Goal: Information Seeking & Learning: Get advice/opinions

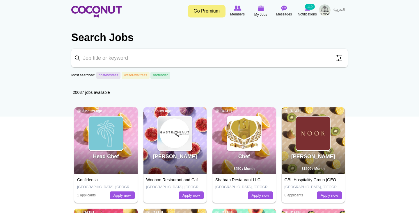
click at [340, 60] on span at bounding box center [339, 58] width 12 height 12
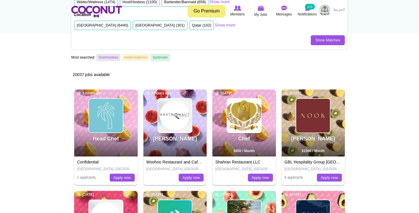
scroll to position [103, 0]
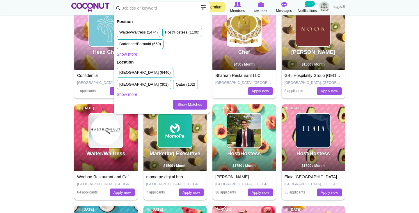
click at [52, 112] on body "Toggle navigation Go Premium Members My Jobs Post a Job Messages Notifications …" at bounding box center [209, 216] width 419 height 639
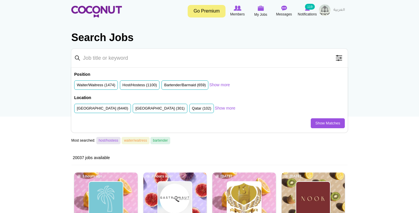
click at [122, 57] on input "Keyword" at bounding box center [209, 58] width 277 height 19
type input "head chef"
click at [341, 59] on span at bounding box center [339, 58] width 12 height 12
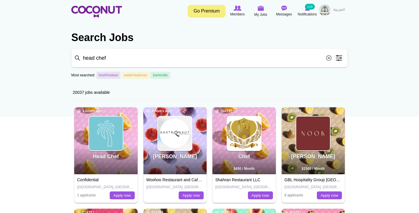
click at [184, 54] on input "head chef" at bounding box center [209, 58] width 277 height 19
click button "Search" at bounding box center [0, 0] width 0 height 0
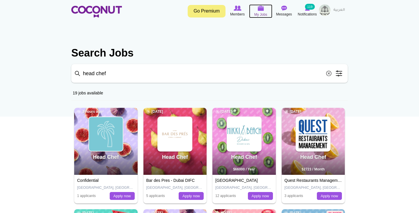
click at [262, 12] on span "My Jobs" at bounding box center [261, 15] width 13 height 6
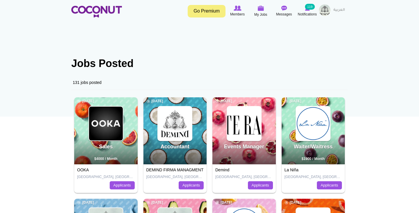
click at [328, 9] on img at bounding box center [325, 10] width 12 height 12
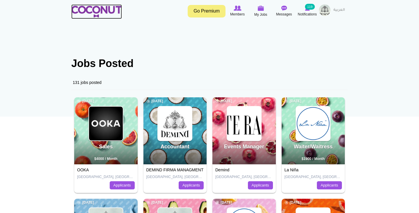
click at [101, 13] on img at bounding box center [96, 12] width 51 height 12
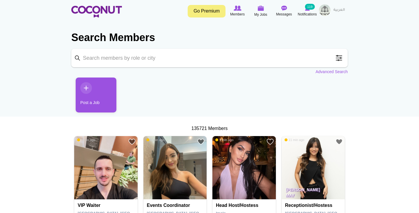
click at [121, 60] on input "Keyword" at bounding box center [209, 58] width 277 height 19
click at [322, 72] on link "Advanced Search" at bounding box center [332, 72] width 32 height 6
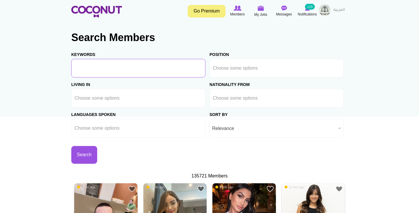
click at [137, 67] on input "Keywords" at bounding box center [138, 68] width 134 height 19
type input "head chef"
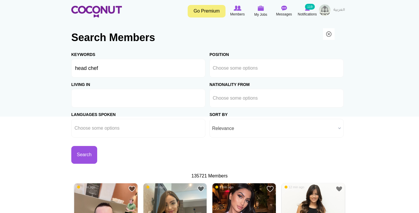
click at [130, 99] on ul at bounding box center [138, 98] width 134 height 19
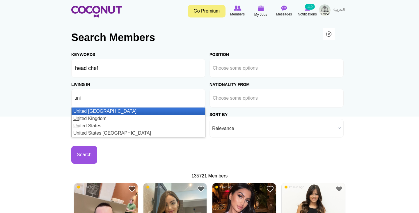
type input "unit"
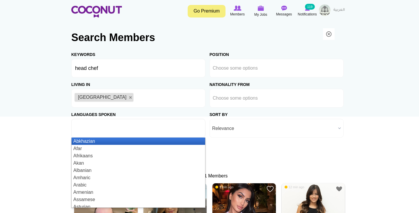
click at [117, 130] on input "text" at bounding box center [101, 128] width 52 height 5
click at [253, 64] on li at bounding box center [239, 68] width 52 height 12
type input "Choose some options"
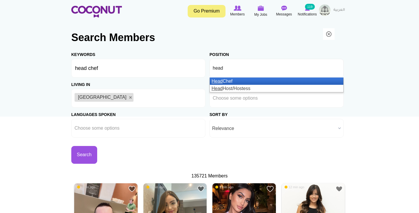
type input "head"
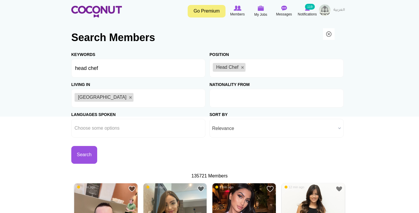
click at [266, 100] on ul at bounding box center [277, 98] width 134 height 19
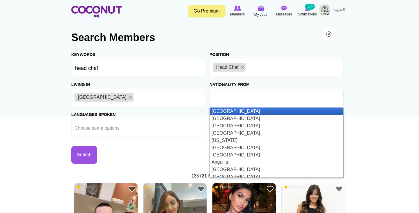
click at [266, 100] on ul at bounding box center [277, 98] width 134 height 19
type input "Choose some options"
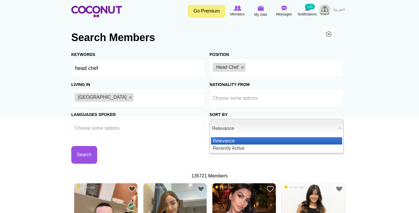
click at [337, 127] on b at bounding box center [340, 128] width 8 height 18
click at [238, 140] on li "Relevance" at bounding box center [276, 140] width 131 height 7
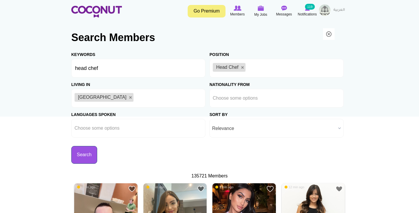
click at [92, 154] on button "Search" at bounding box center [84, 155] width 26 height 18
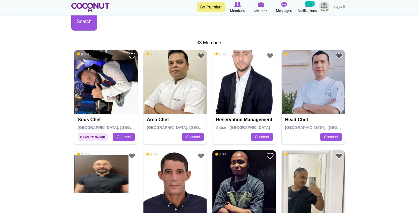
scroll to position [153, 0]
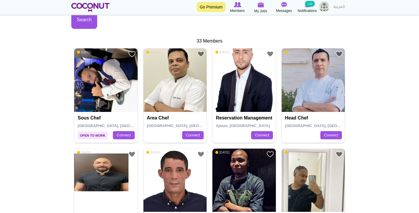
click at [309, 97] on img at bounding box center [313, 79] width 63 height 63
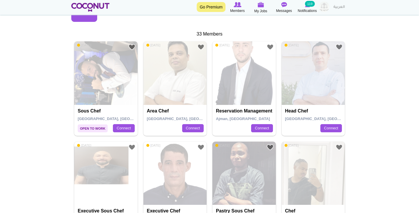
scroll to position [153, 0]
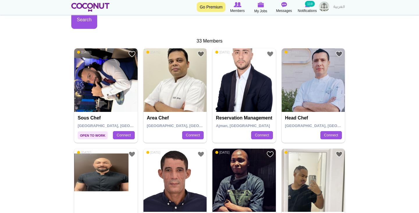
click at [166, 82] on img at bounding box center [175, 79] width 63 height 63
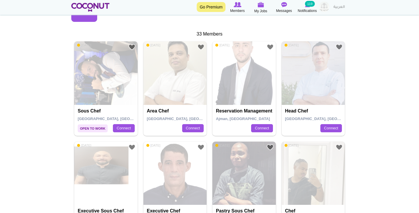
scroll to position [153, 0]
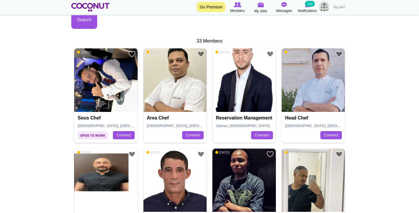
click at [96, 80] on img at bounding box center [105, 79] width 63 height 63
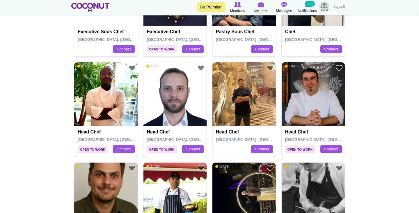
scroll to position [359, 0]
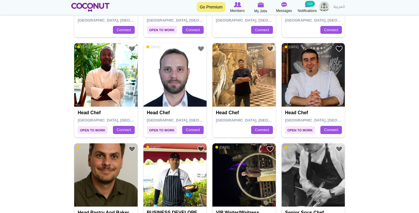
click at [242, 88] on img at bounding box center [244, 74] width 63 height 63
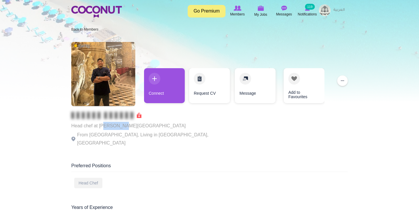
drag, startPoint x: 103, startPoint y: 124, endPoint x: 130, endPoint y: 125, distance: 26.5
click at [130, 125] on p "Head chef at Troy Dubai" at bounding box center [151, 126] width 160 height 8
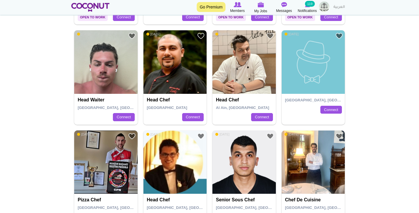
scroll to position [678, 0]
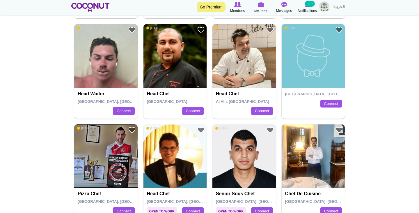
click at [176, 71] on img at bounding box center [175, 55] width 63 height 63
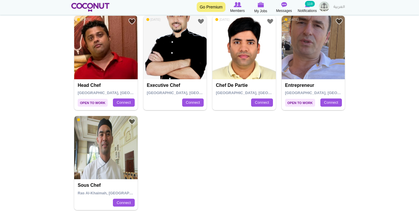
scroll to position [890, 0]
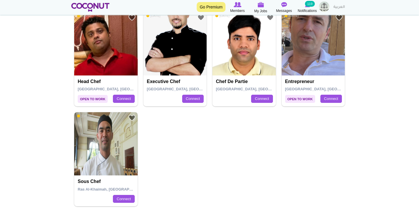
click at [112, 135] on img at bounding box center [105, 143] width 63 height 63
click at [101, 159] on img at bounding box center [105, 143] width 63 height 63
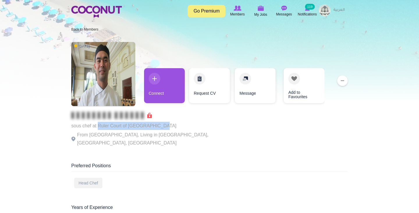
drag, startPoint x: 98, startPoint y: 126, endPoint x: 163, endPoint y: 127, distance: 65.2
click at [163, 127] on p "sous chef at Ruler Court of Ras Al Khaimah" at bounding box center [151, 126] width 160 height 8
copy p "Ruler Court of Ras Al Khaimah"
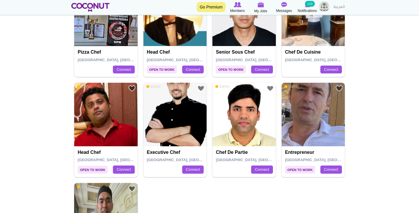
scroll to position [820, 0]
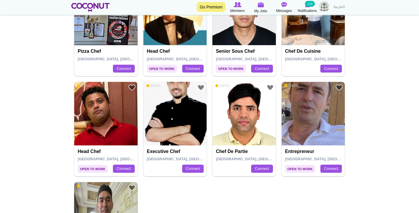
click at [181, 129] on img at bounding box center [175, 113] width 63 height 63
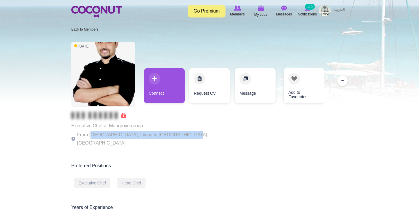
drag, startPoint x: 90, startPoint y: 135, endPoint x: 188, endPoint y: 135, distance: 97.6
click at [188, 135] on div "1 year ago Executive Chef at Mangrove group From Egypt, Living in Dubai, United…" at bounding box center [209, 95] width 277 height 112
